Goal: Task Accomplishment & Management: Use online tool/utility

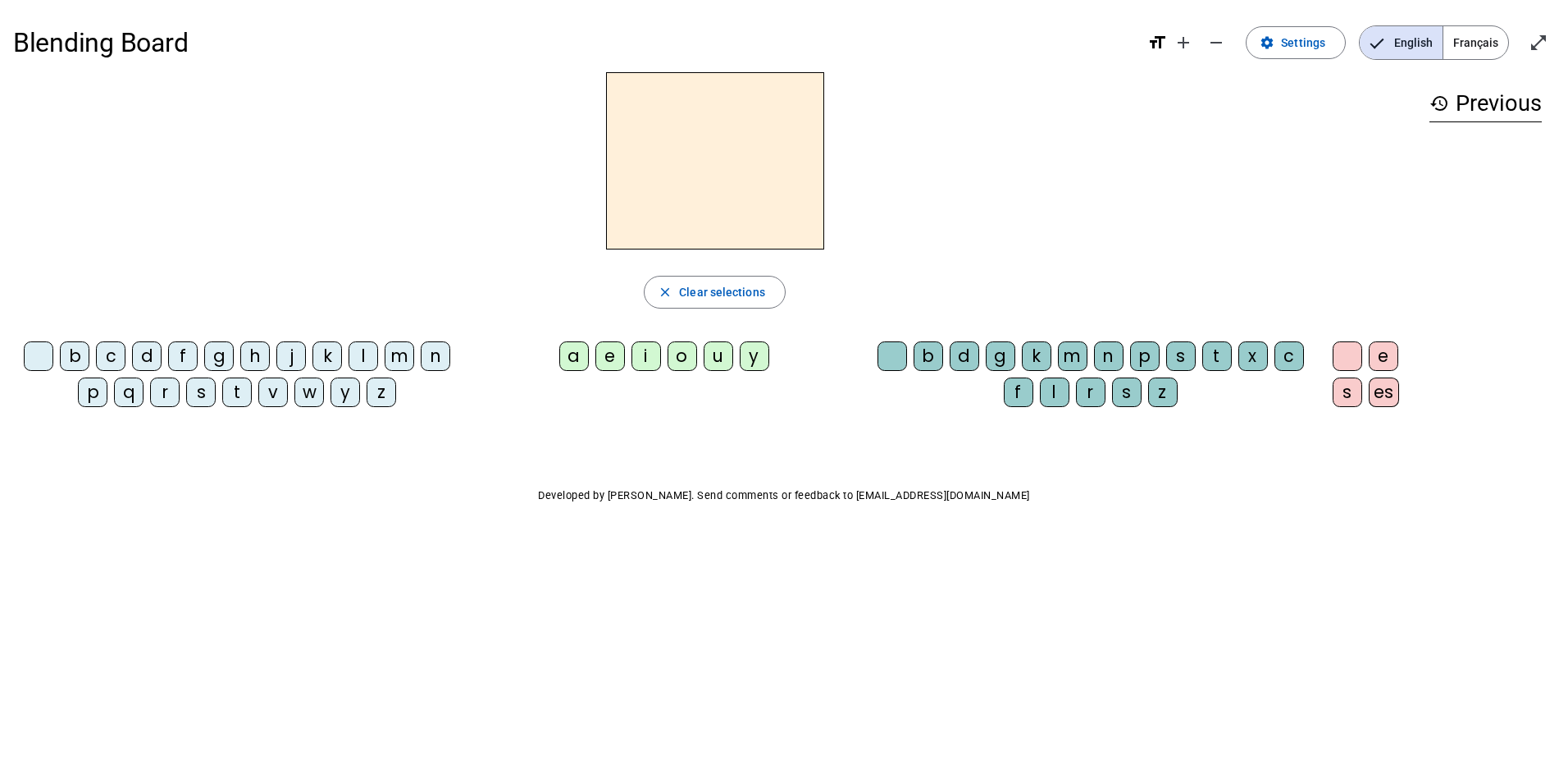
click at [641, 364] on div "i" at bounding box center [646, 355] width 30 height 30
click at [1271, 42] on mat-icon "settings" at bounding box center [1267, 42] width 14 height 14
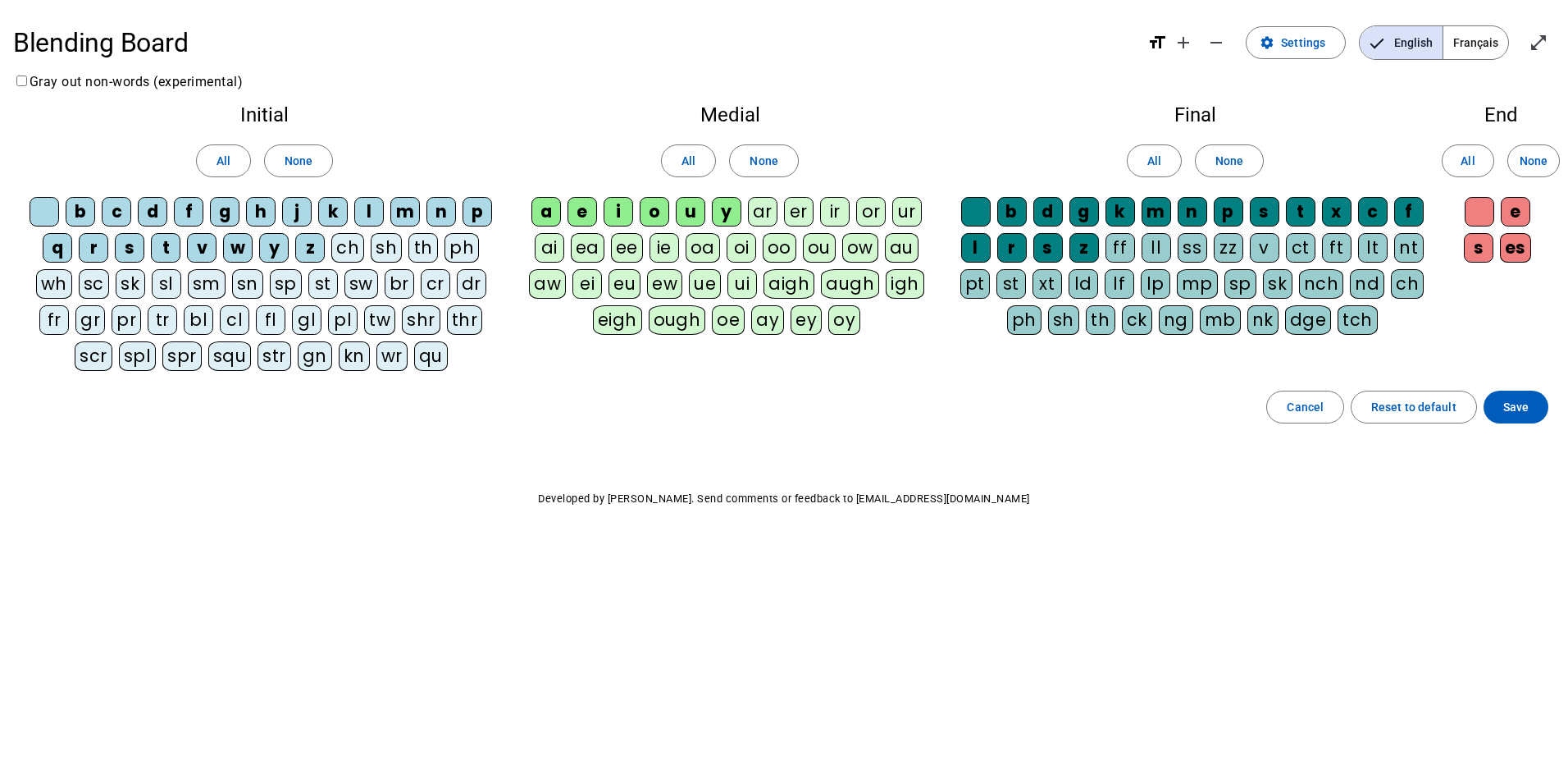
click at [977, 246] on div "l" at bounding box center [976, 248] width 30 height 30
click at [1509, 413] on span "Save" at bounding box center [1516, 406] width 25 height 20
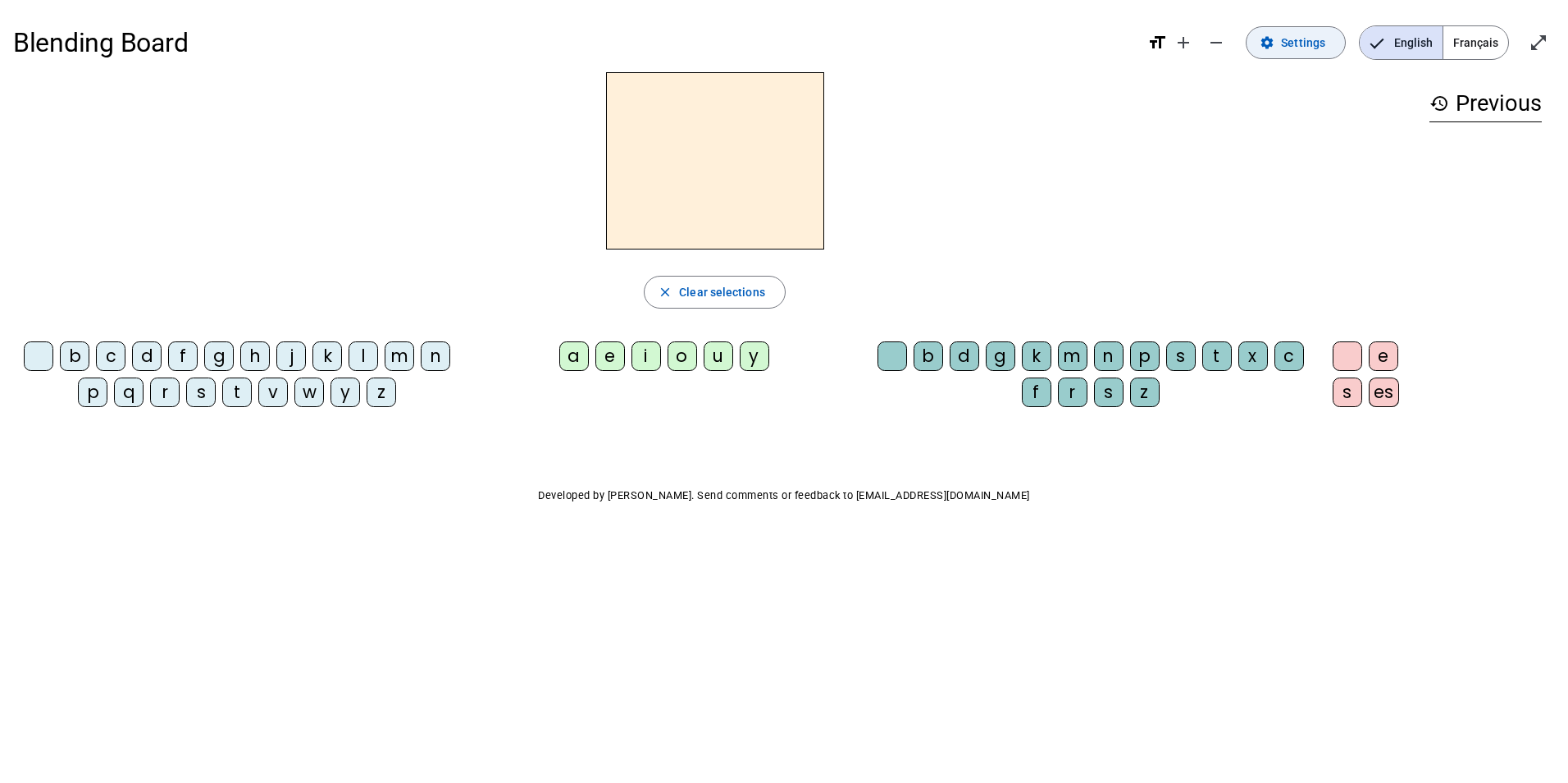
click at [1308, 47] on span "Settings" at bounding box center [1303, 42] width 44 height 20
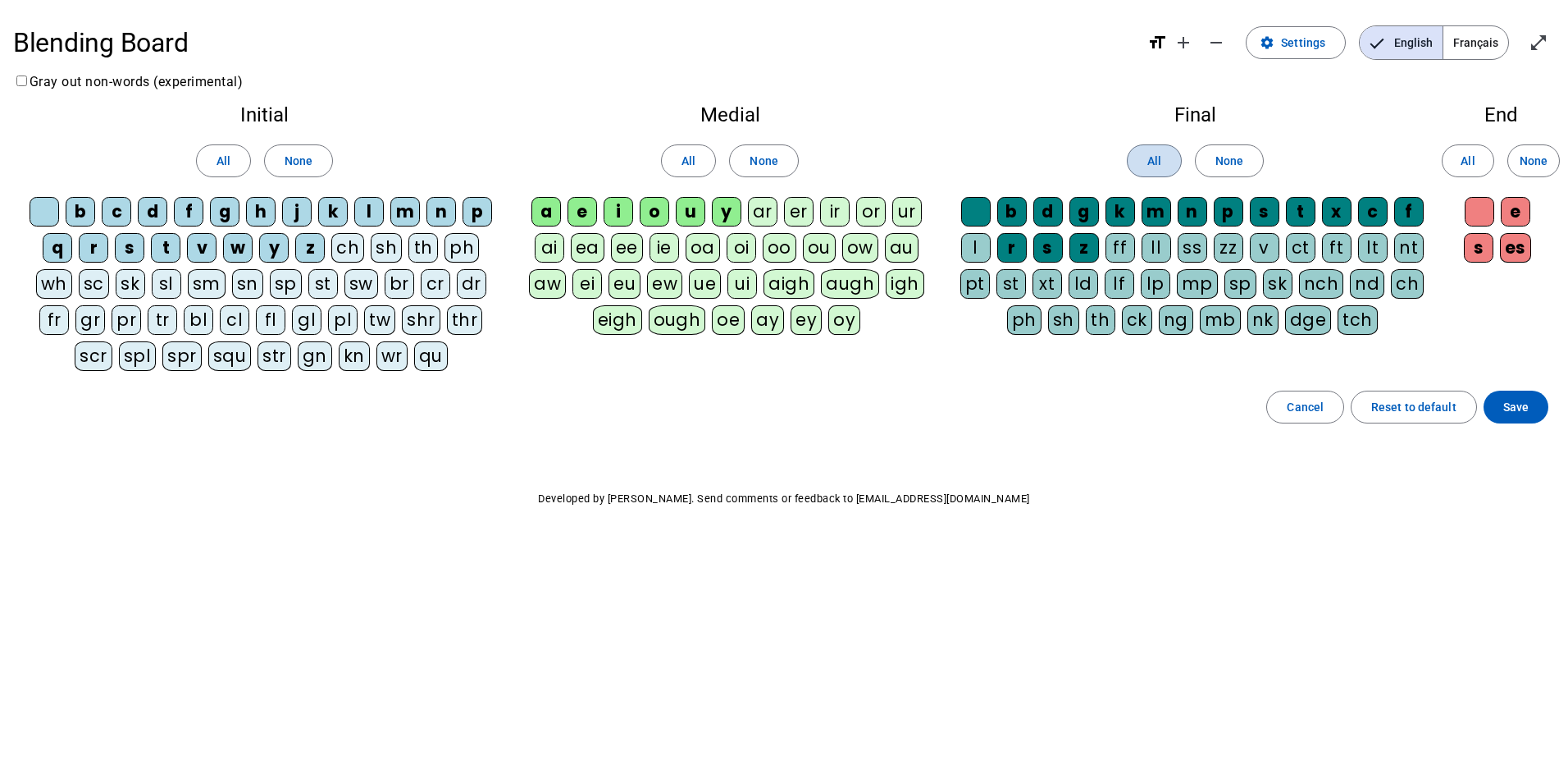
click at [1166, 171] on span at bounding box center [1154, 160] width 53 height 39
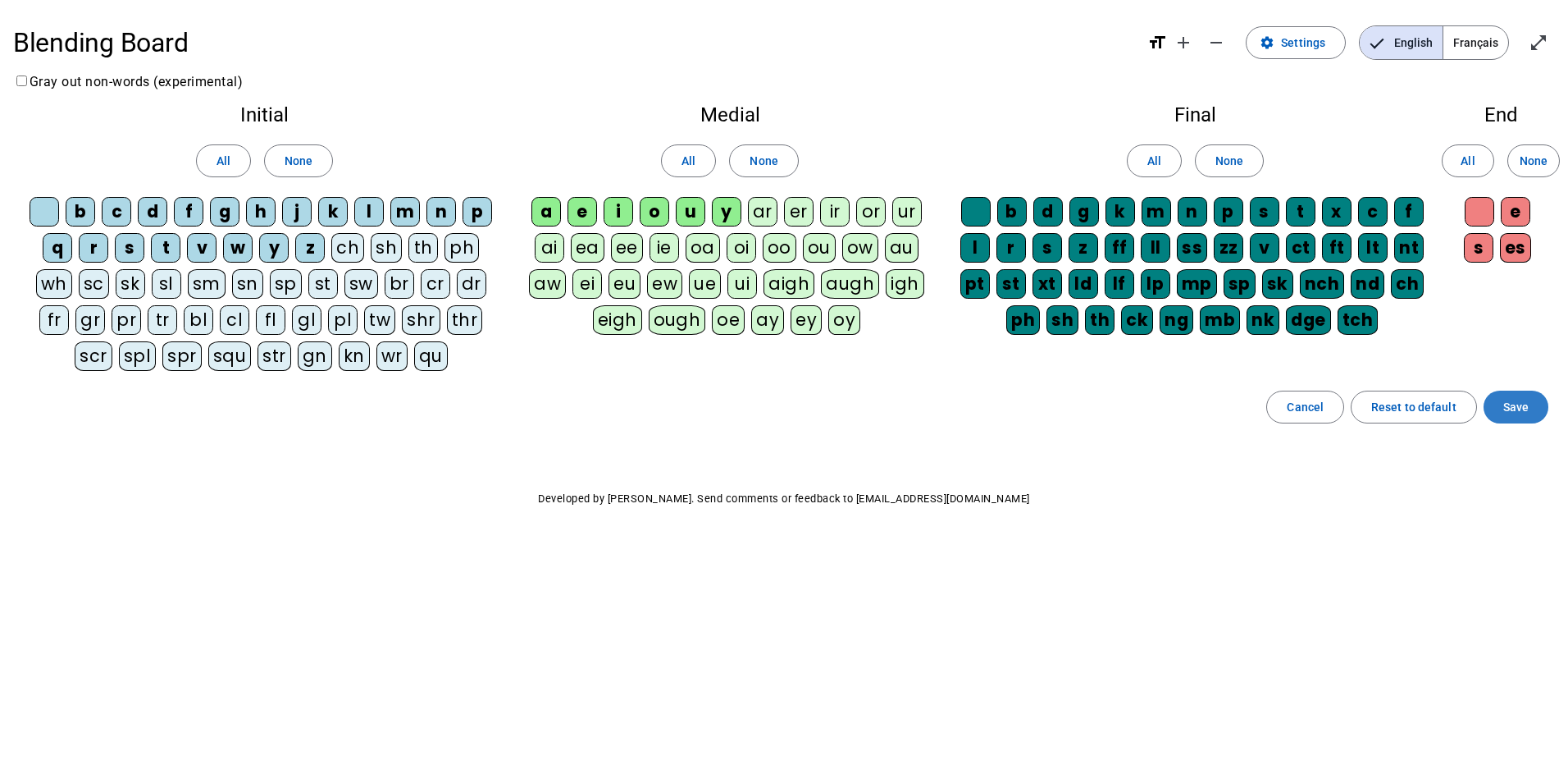
click at [1512, 411] on span "Save" at bounding box center [1516, 406] width 25 height 20
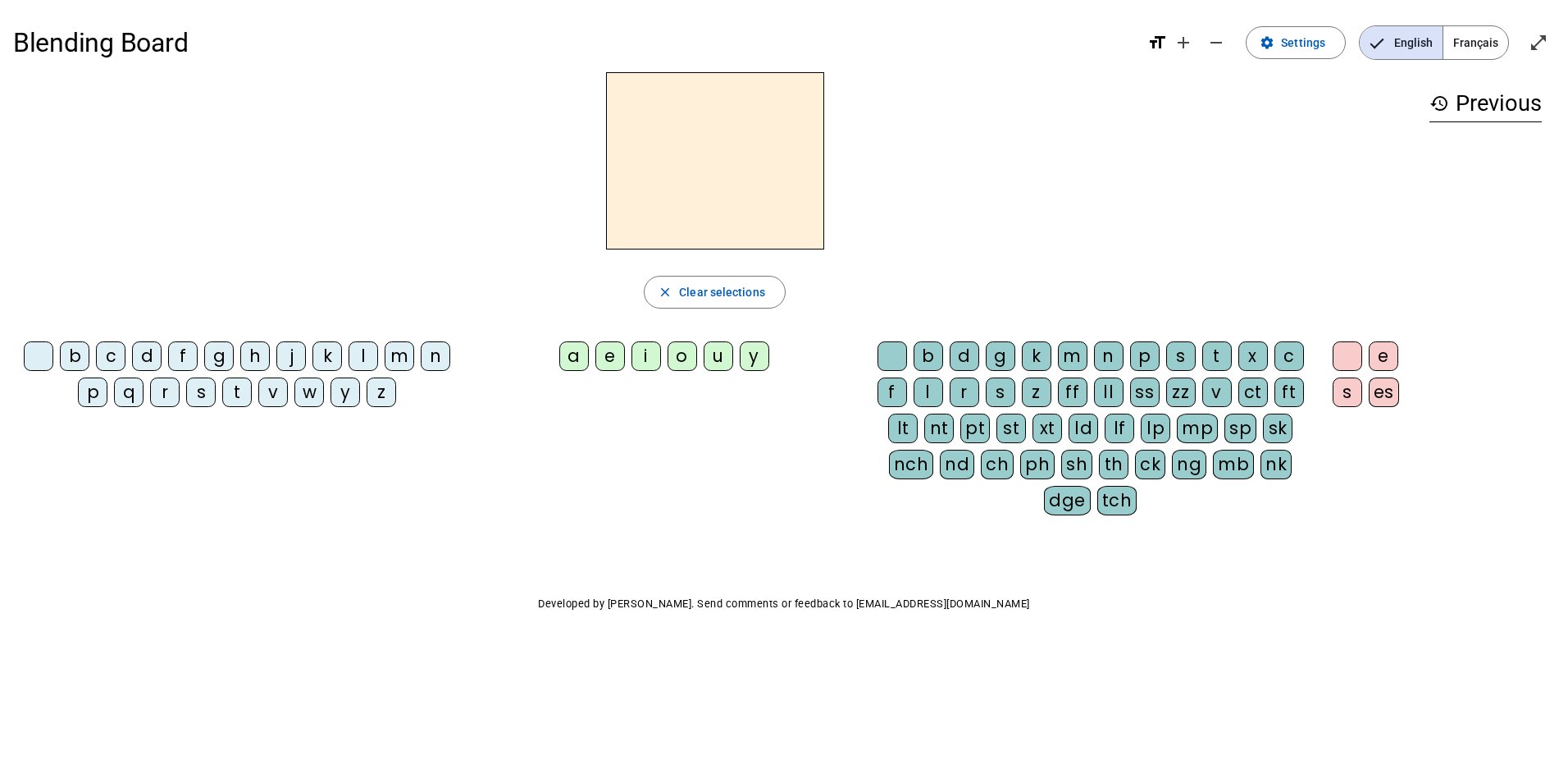
click at [639, 362] on div "i" at bounding box center [646, 355] width 30 height 30
click at [929, 403] on div "l" at bounding box center [928, 392] width 30 height 30
click at [733, 295] on span "Clear selections" at bounding box center [723, 292] width 86 height 20
click at [645, 352] on div "i" at bounding box center [646, 355] width 30 height 30
click at [926, 390] on div "l" at bounding box center [928, 392] width 30 height 30
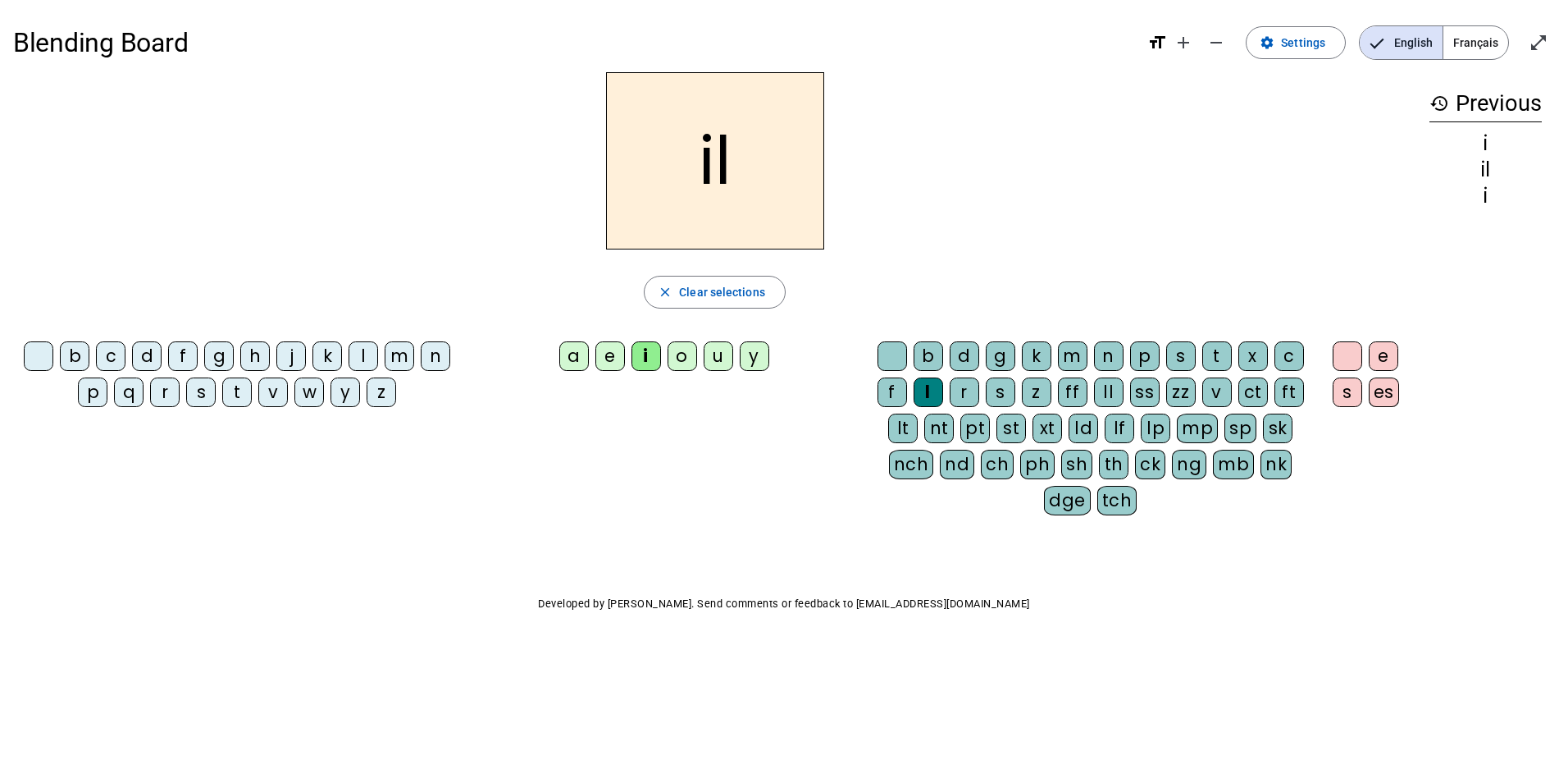
click at [401, 361] on div "m" at bounding box center [399, 355] width 30 height 30
click at [578, 355] on div "a" at bounding box center [574, 355] width 30 height 30
click at [887, 361] on div at bounding box center [892, 355] width 30 height 30
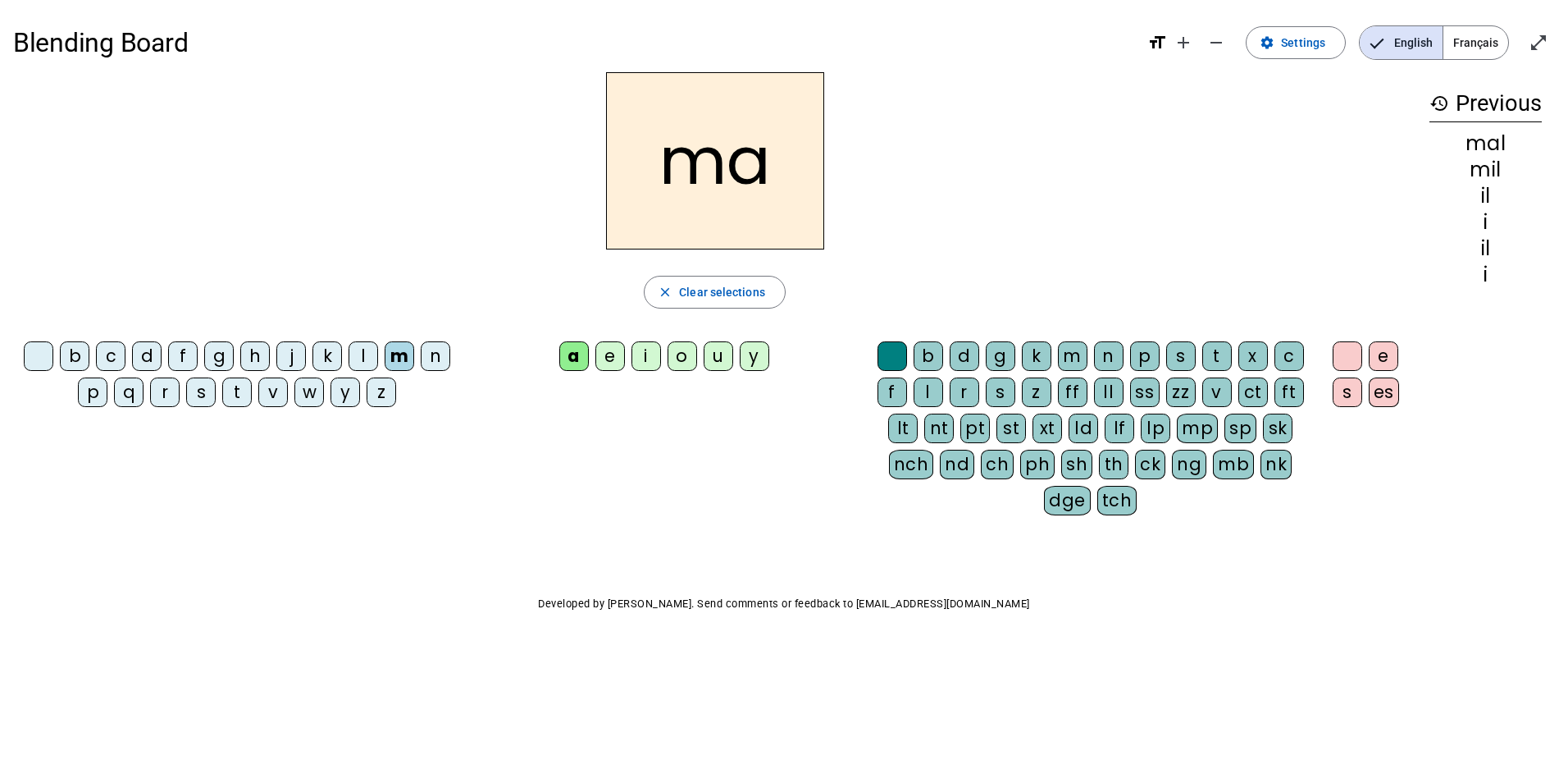
click at [361, 355] on div "l" at bounding box center [363, 355] width 30 height 30
click at [1301, 50] on span "Settings" at bounding box center [1303, 42] width 44 height 20
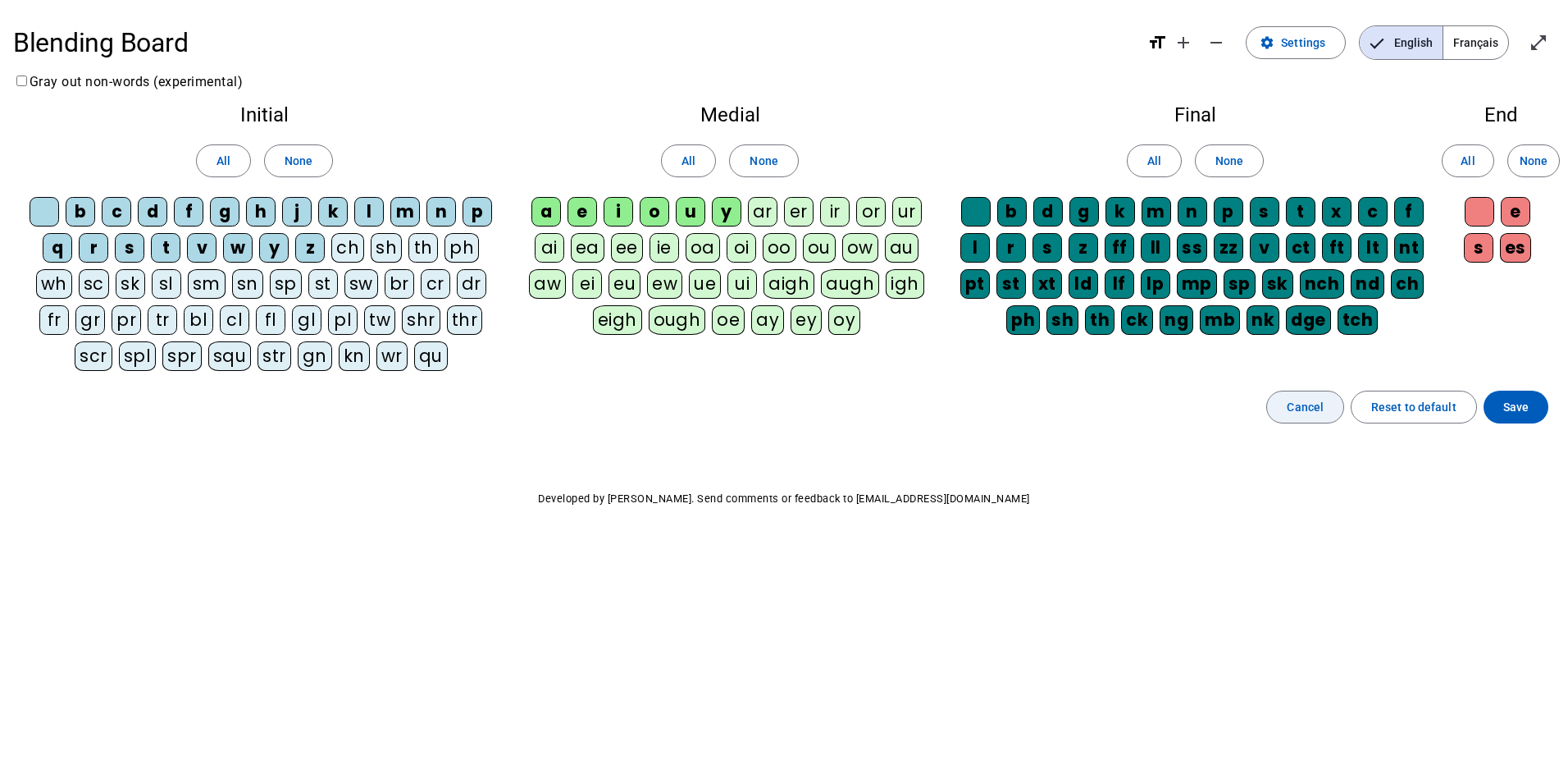
click at [1304, 412] on span "Cancel" at bounding box center [1306, 406] width 37 height 20
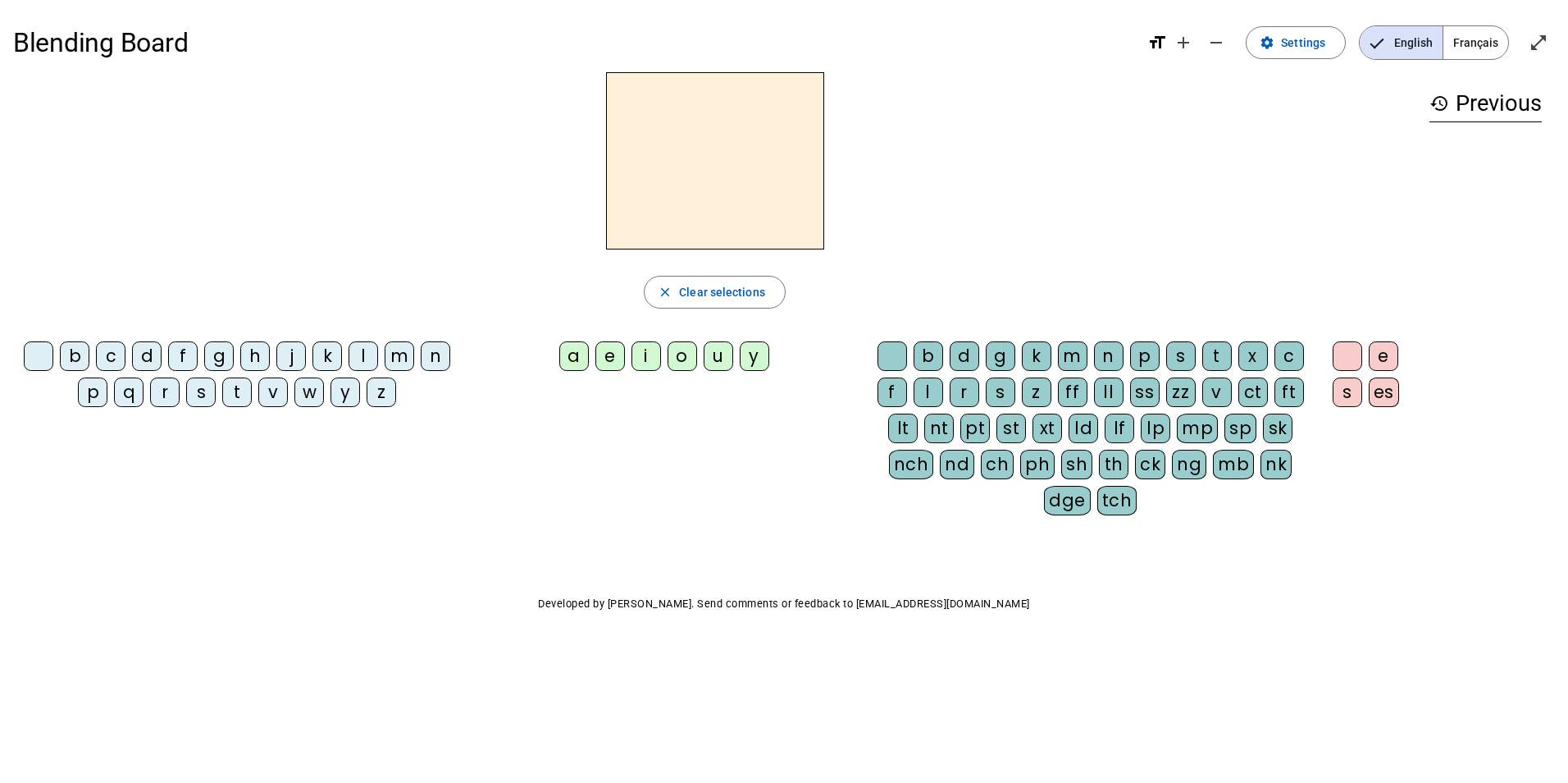
click at [362, 363] on div "l" at bounding box center [363, 355] width 30 height 30
click at [723, 362] on div "u" at bounding box center [718, 355] width 30 height 30
click at [146, 349] on div "d" at bounding box center [147, 355] width 30 height 30
click at [237, 390] on div "t" at bounding box center [237, 392] width 30 height 30
click at [610, 355] on div "e" at bounding box center [610, 355] width 30 height 30
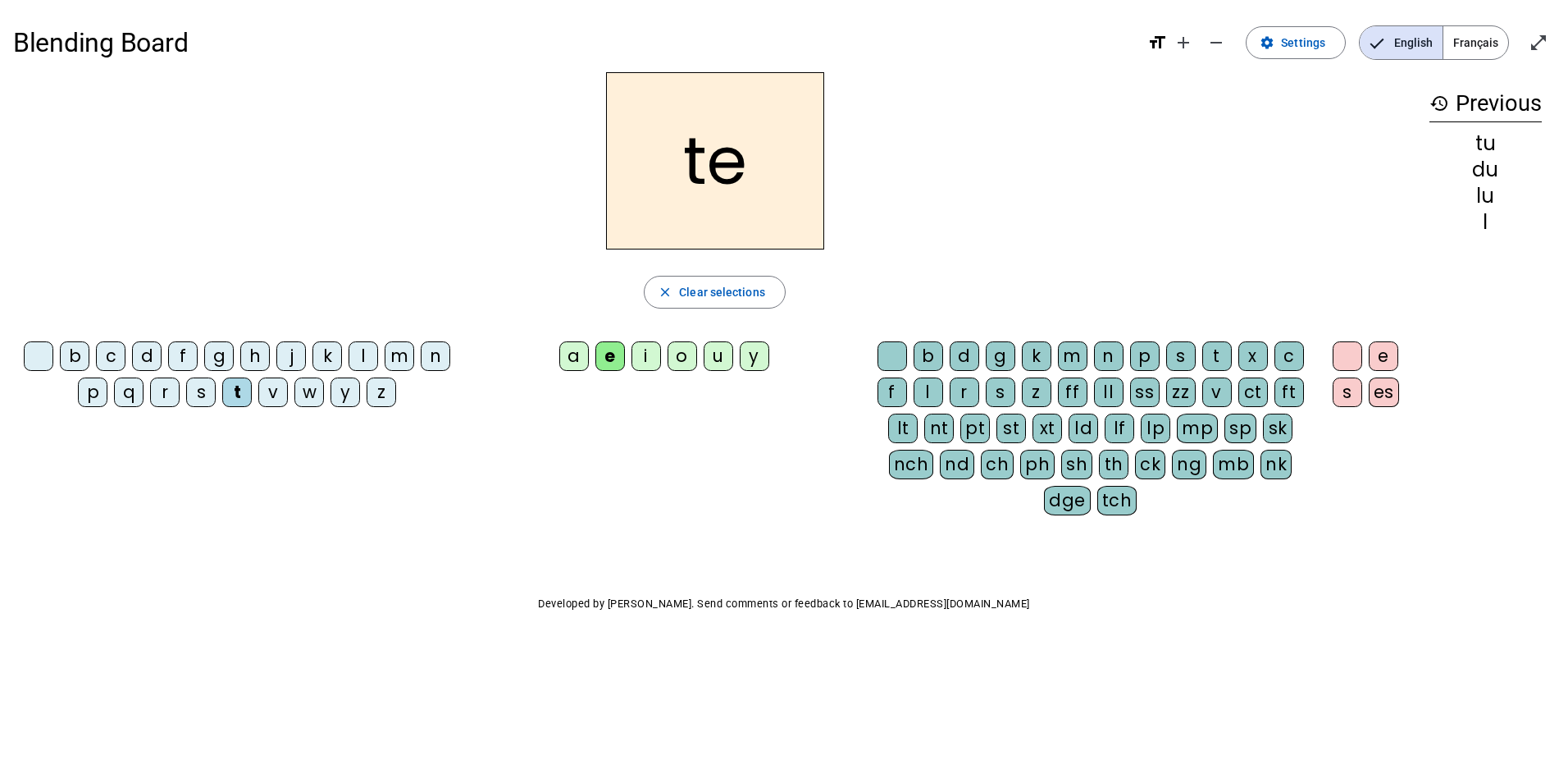
click at [144, 362] on div "d" at bounding box center [147, 355] width 30 height 30
